Goal: Information Seeking & Learning: Find specific fact

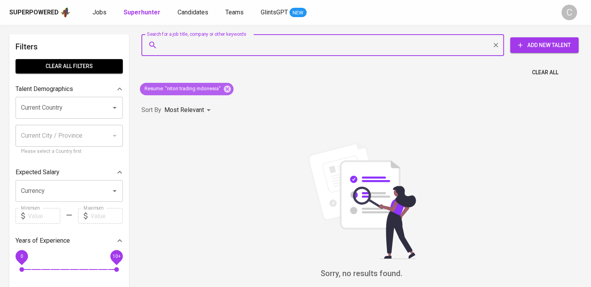
click at [226, 91] on icon at bounding box center [227, 88] width 7 height 7
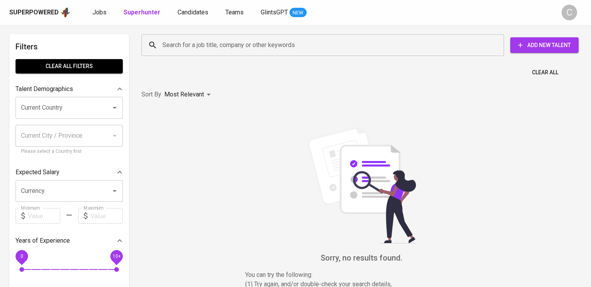
click at [201, 50] on input "Search for a job title, company or other keywords" at bounding box center [325, 45] width 329 height 15
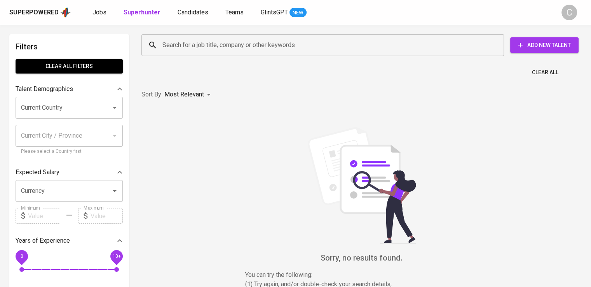
click at [201, 50] on input "Search for a job title, company or other keywords" at bounding box center [325, 45] width 329 height 15
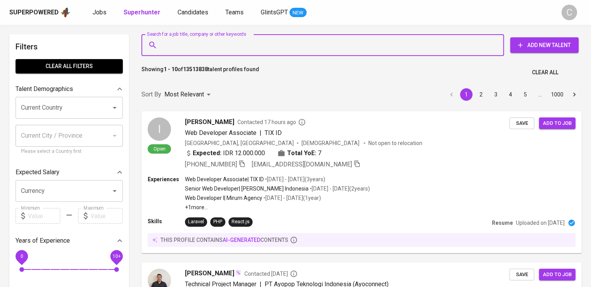
click at [201, 50] on input "Search for a job title, company or other keywords" at bounding box center [325, 45] width 329 height 15
paste input "Graha Prima Energy"
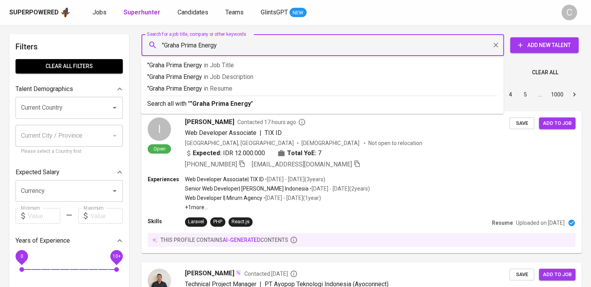
type input ""Graha Prima Energy""
click at [220, 85] on span "in [GEOGRAPHIC_DATA]" at bounding box center [220, 88] width 29 height 7
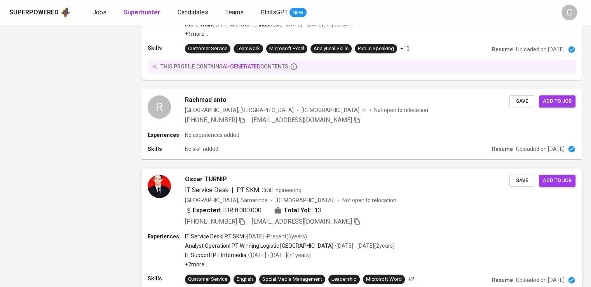
scroll to position [1054, 0]
